Goal: Complete application form

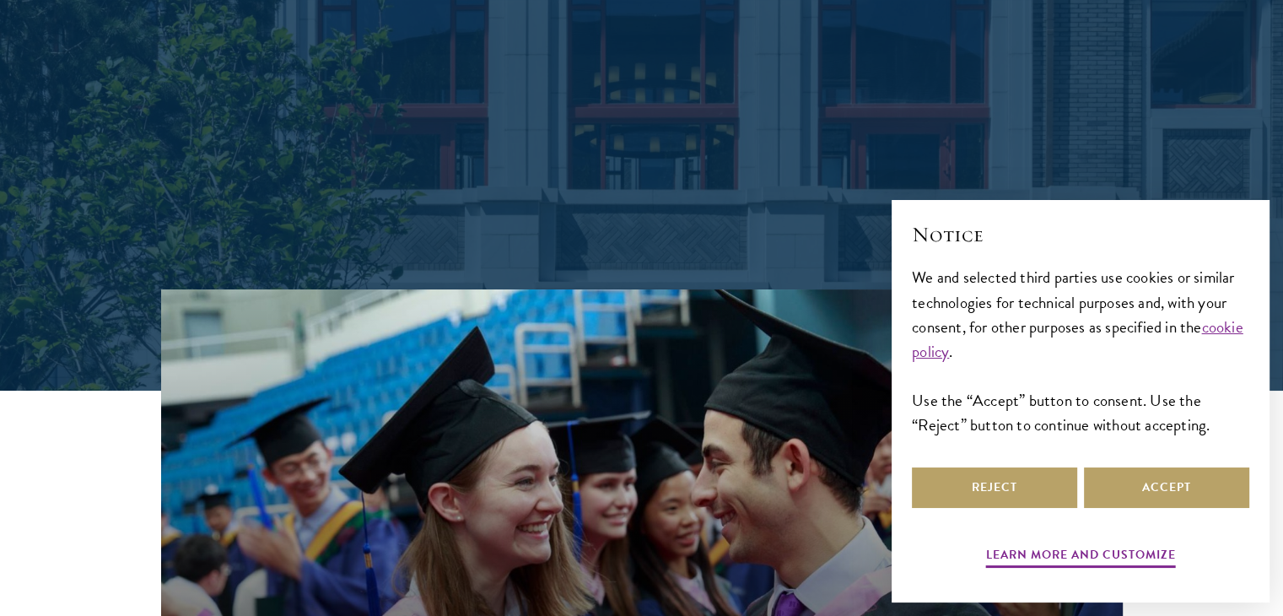
scroll to position [246, 0]
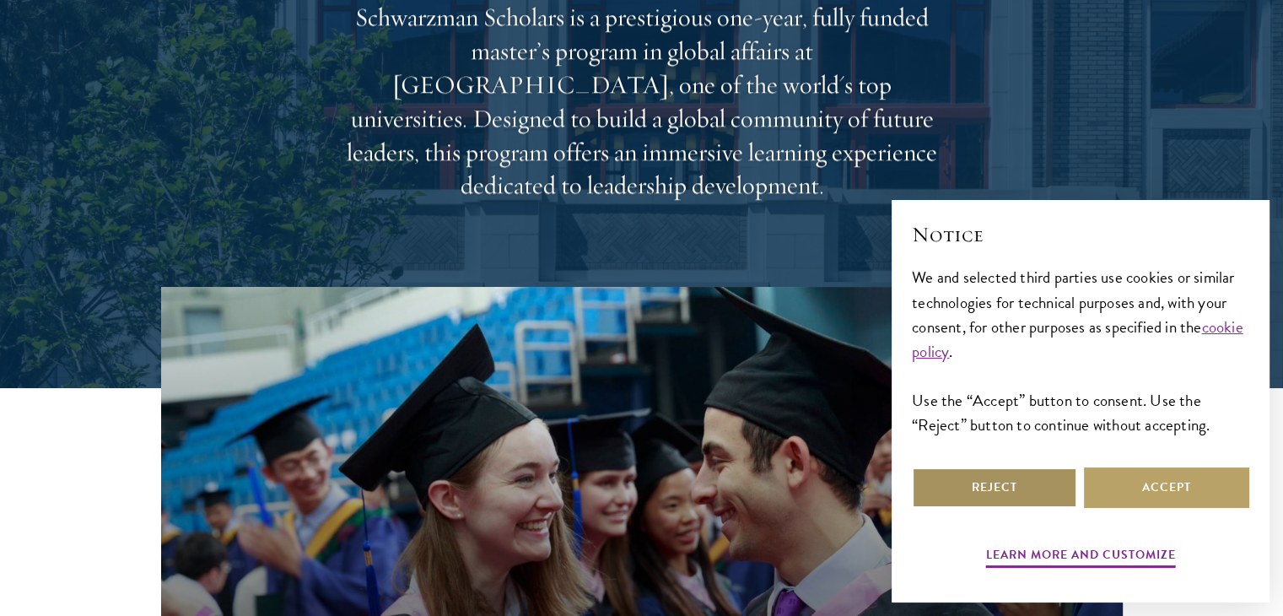
click at [977, 473] on button "Reject" at bounding box center [994, 487] width 165 height 40
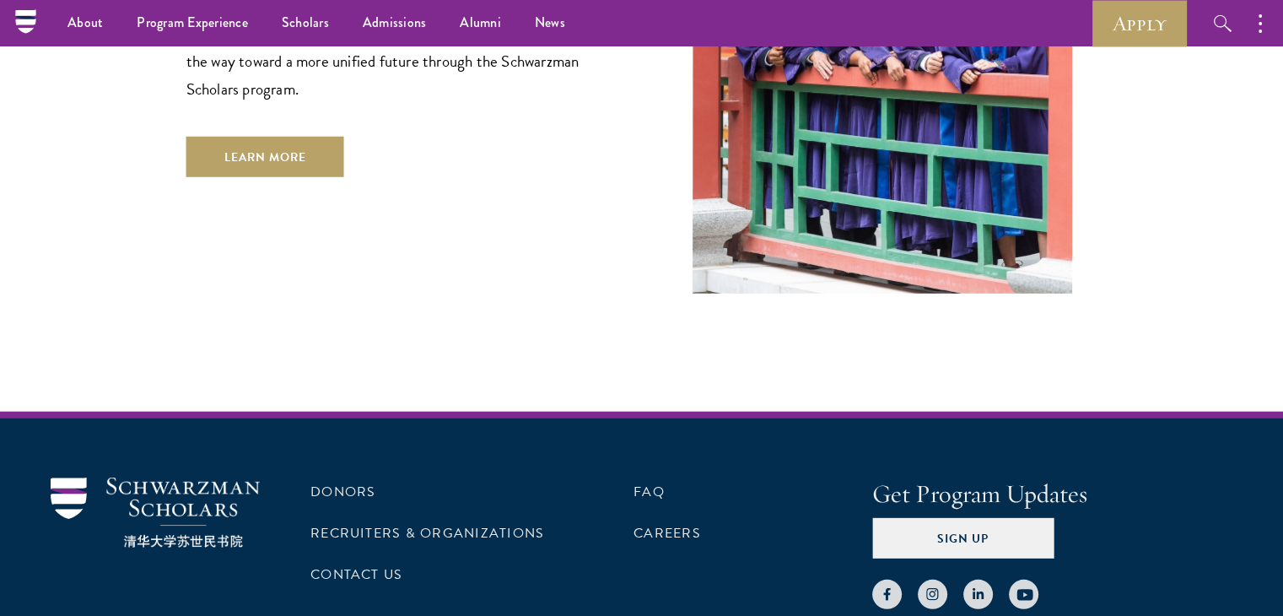
scroll to position [5002, 0]
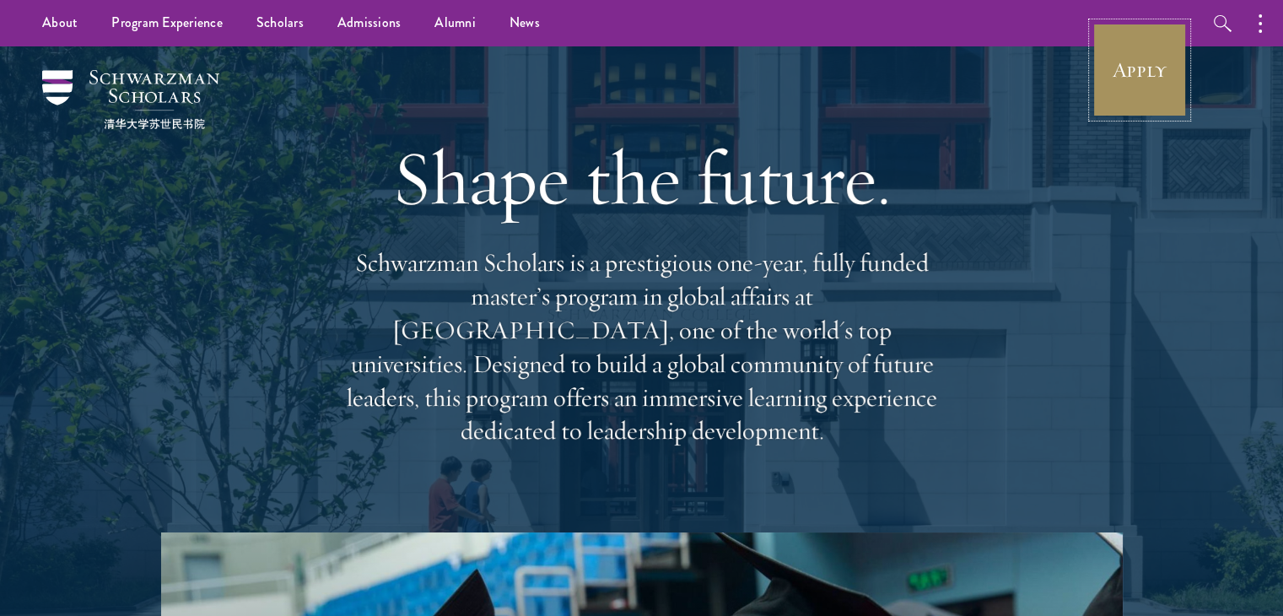
click at [1118, 62] on link "Apply" at bounding box center [1140, 70] width 94 height 94
